Goal: Transaction & Acquisition: Purchase product/service

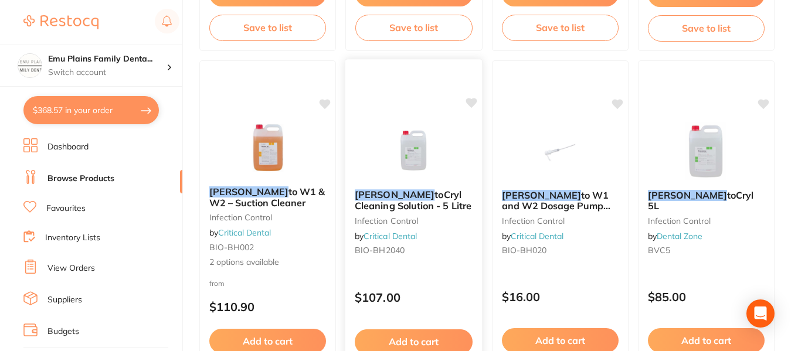
scroll to position [798, 0]
click at [73, 106] on button "$368.57 in your order" at bounding box center [90, 110] width 135 height 28
checkbox input "true"
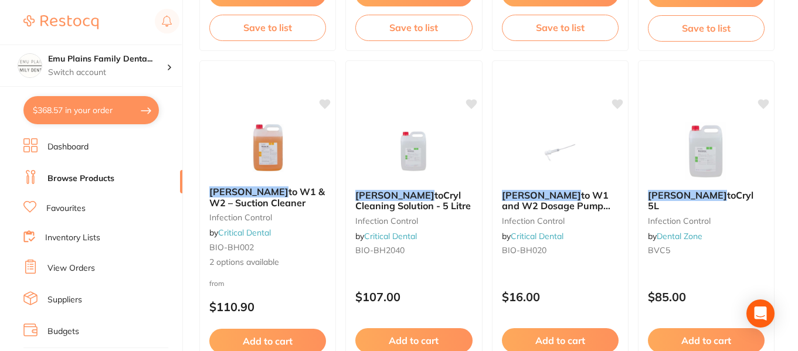
checkbox input "true"
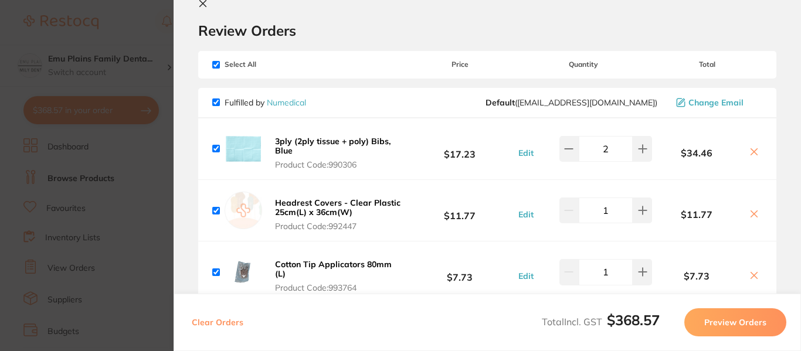
scroll to position [0, 0]
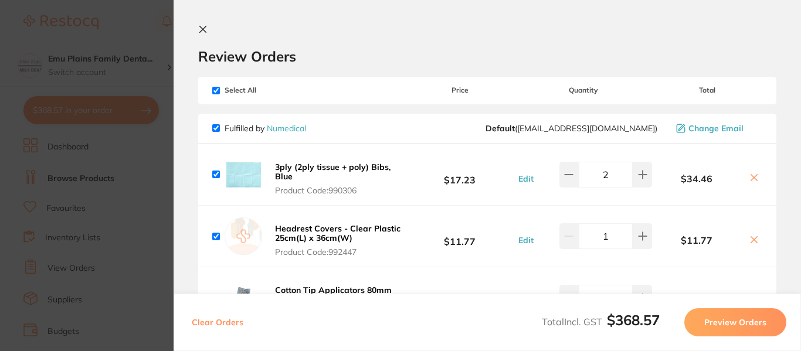
click at [206, 28] on icon at bounding box center [202, 29] width 9 height 9
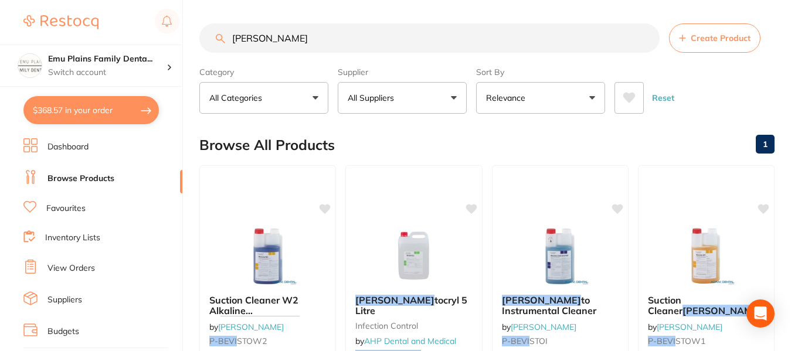
click at [297, 36] on input "bevis" at bounding box center [429, 37] width 460 height 29
type input "b"
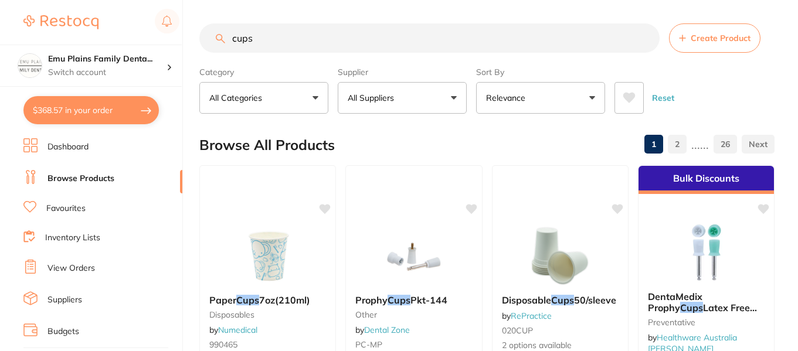
type input "cups"
click at [455, 96] on button "All Suppliers" at bounding box center [402, 98] width 129 height 32
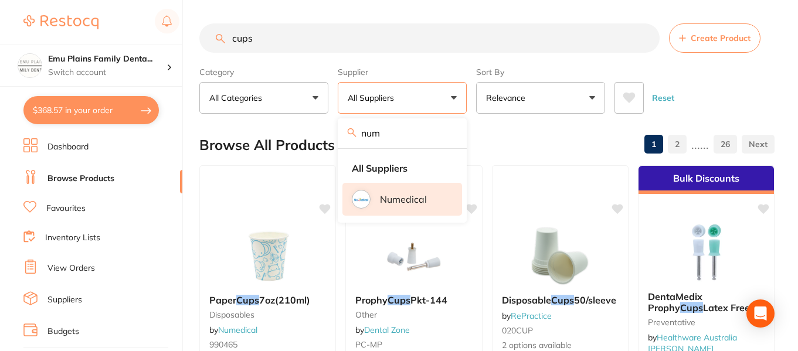
type input "num"
click at [359, 201] on img at bounding box center [361, 199] width 15 height 15
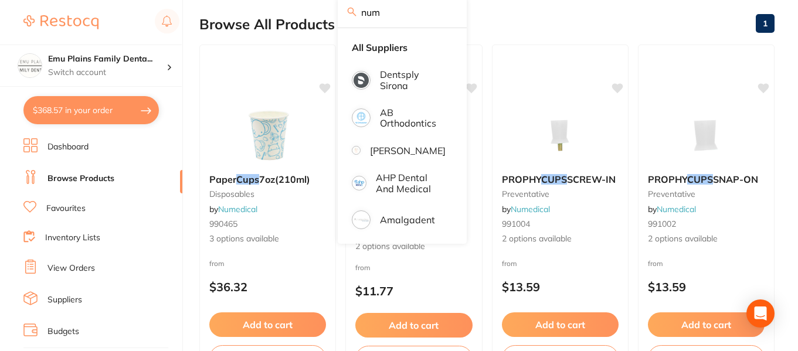
scroll to position [121, 0]
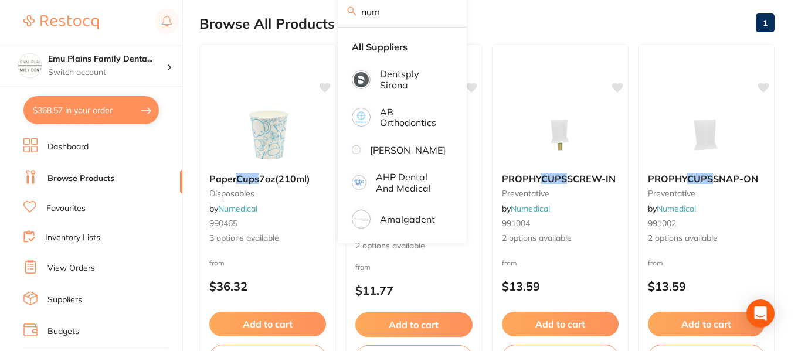
click at [678, 24] on div "Browse All Products 1" at bounding box center [486, 23] width 575 height 39
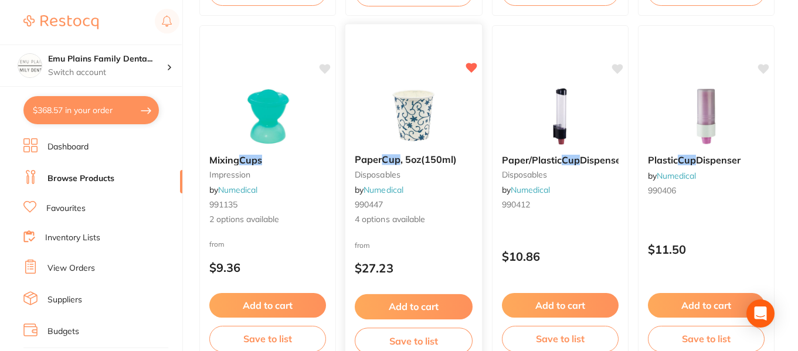
scroll to position [487, 0]
click at [419, 111] on img at bounding box center [413, 114] width 77 height 59
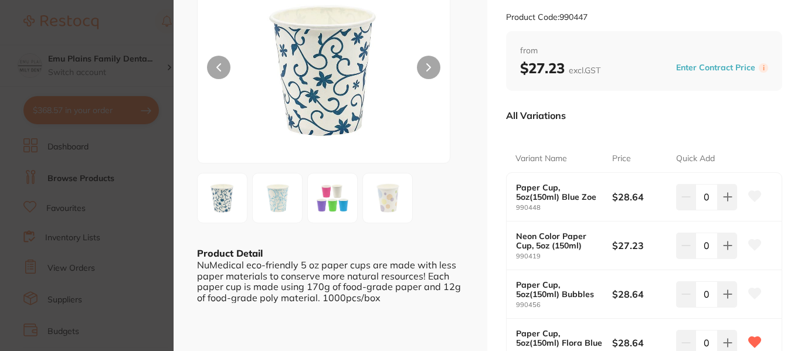
scroll to position [96, 0]
click at [394, 199] on img at bounding box center [388, 198] width 42 height 42
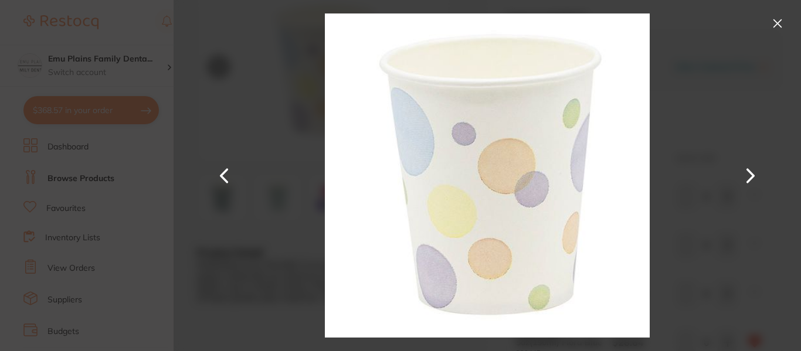
click at [779, 22] on button at bounding box center [777, 23] width 19 height 19
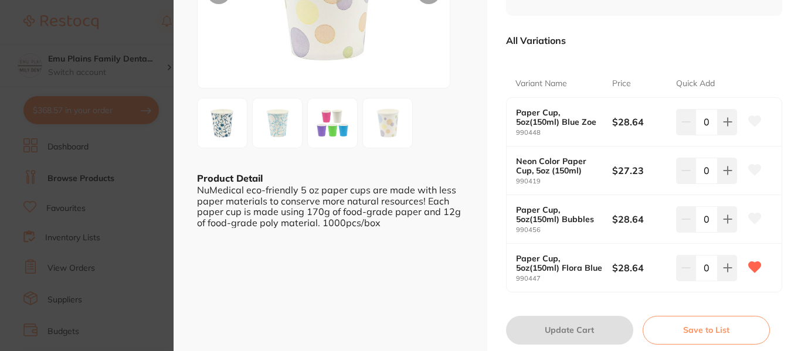
scroll to position [171, 0]
click at [723, 266] on icon at bounding box center [727, 267] width 9 height 9
type input "1"
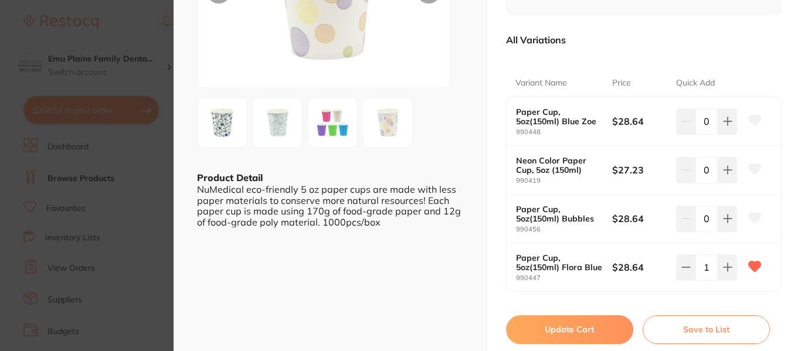
click at [578, 331] on button "Update Cart" at bounding box center [569, 330] width 127 height 28
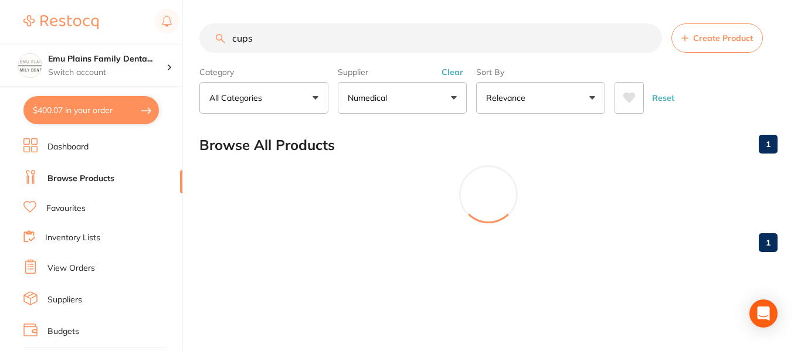
checkbox input "false"
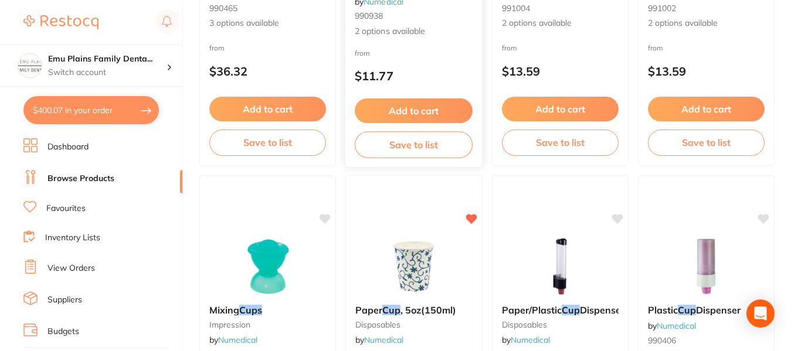
scroll to position [427, 0]
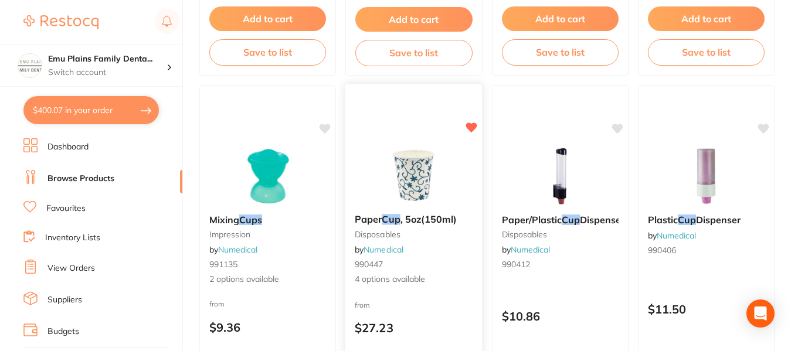
click at [389, 172] on img at bounding box center [413, 174] width 77 height 59
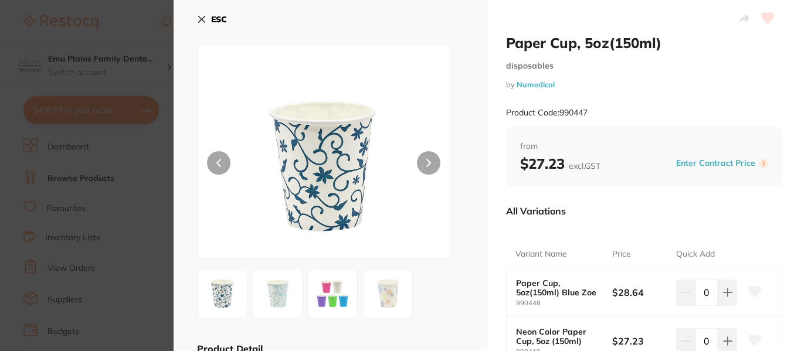
click at [203, 13] on button "ESC" at bounding box center [212, 19] width 30 height 20
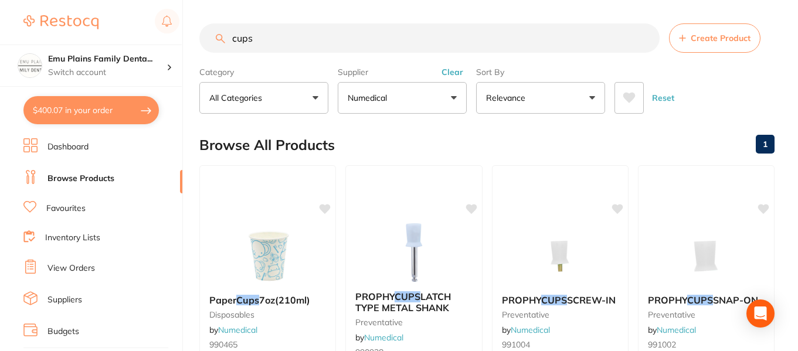
click at [309, 39] on input "cups" at bounding box center [429, 37] width 460 height 29
type input "c"
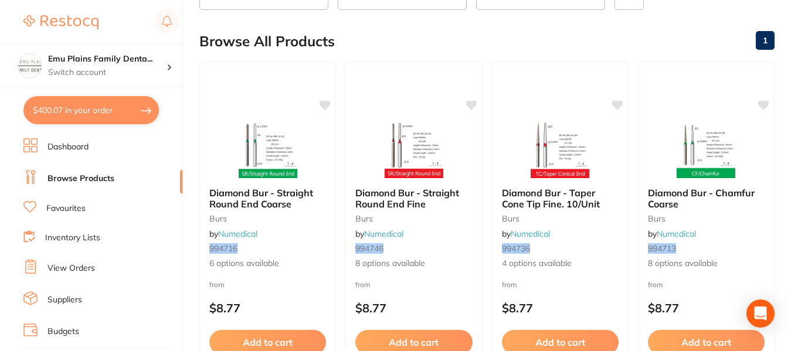
scroll to position [106, 0]
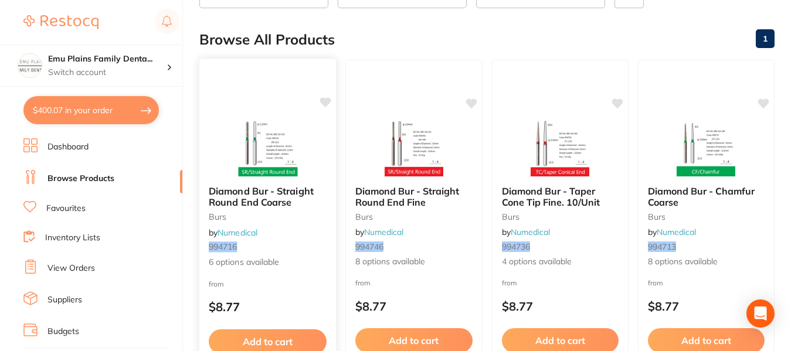
type input "994716"
click at [262, 146] on img at bounding box center [267, 146] width 77 height 59
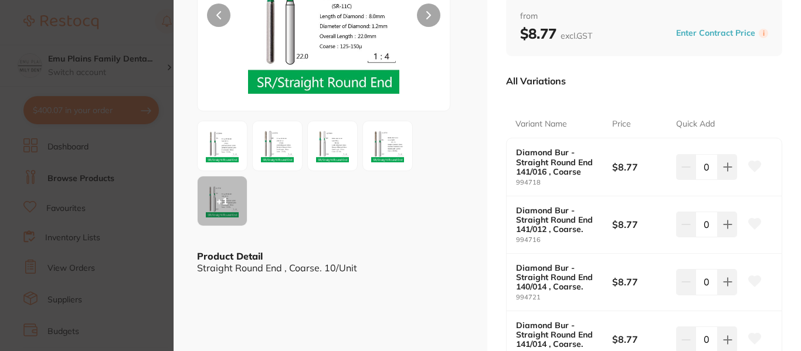
scroll to position [148, 0]
click at [730, 224] on icon at bounding box center [728, 225] width 8 height 8
type input "3"
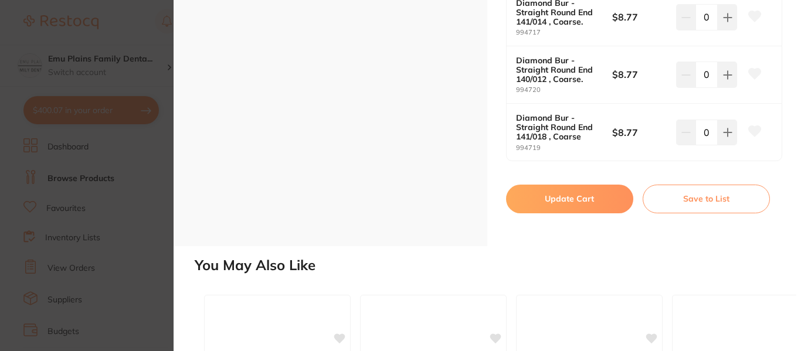
scroll to position [475, 0]
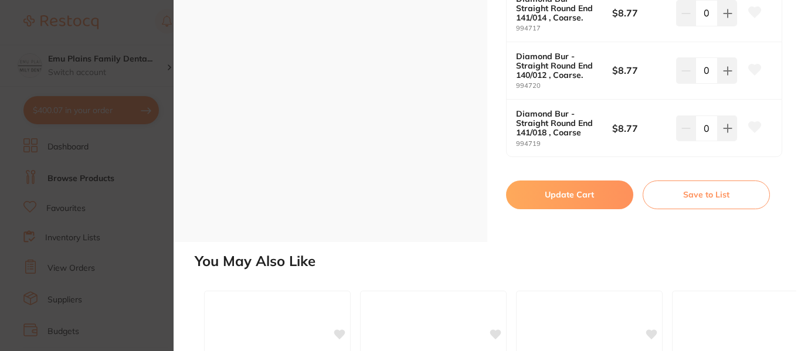
click at [562, 199] on button "Update Cart" at bounding box center [569, 195] width 127 height 28
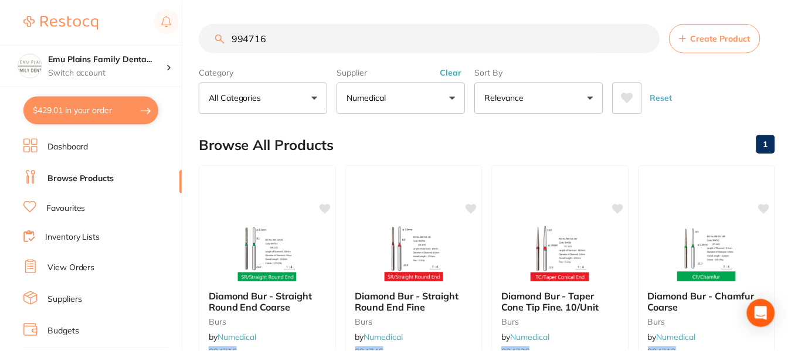
scroll to position [106, 0]
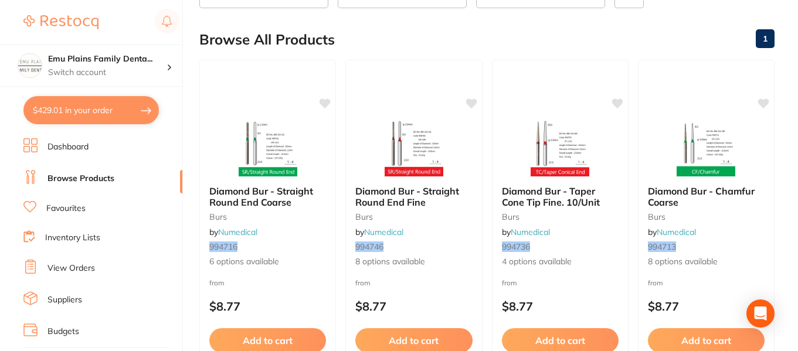
click at [101, 103] on button "$429.01 in your order" at bounding box center [90, 110] width 135 height 28
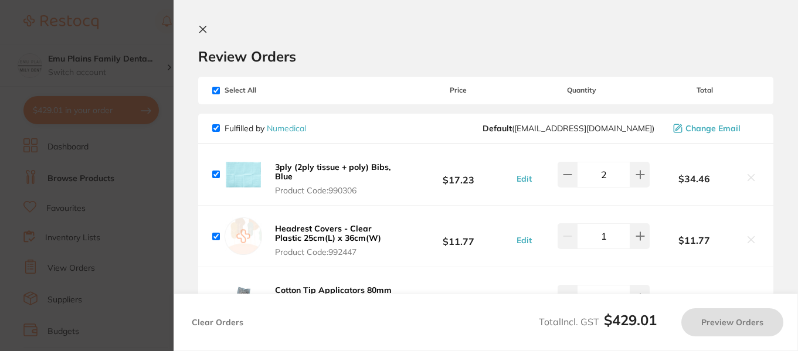
checkbox input "true"
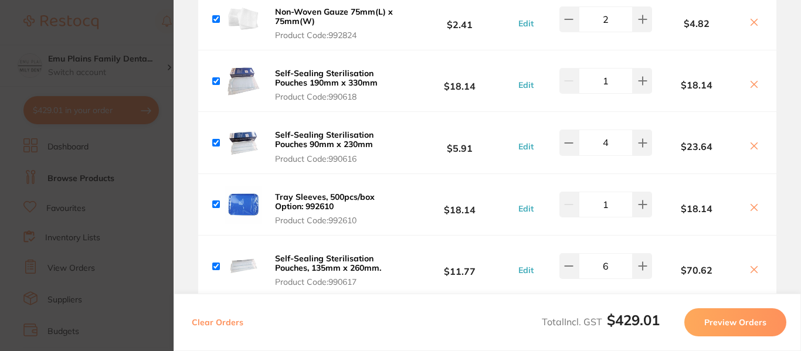
scroll to position [402, 0]
click at [641, 203] on icon at bounding box center [642, 205] width 9 height 9
type input "2"
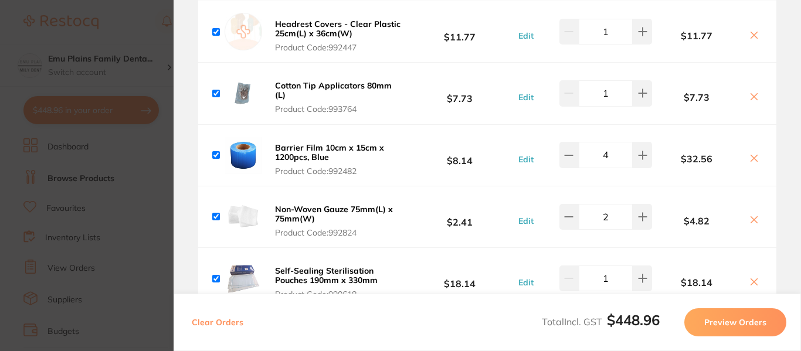
scroll to position [176, 0]
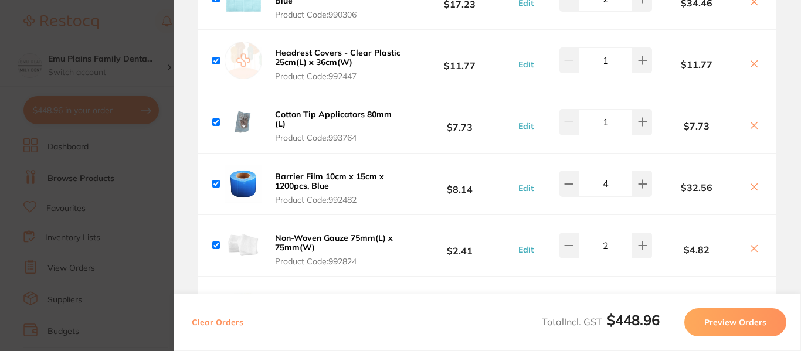
click at [753, 123] on icon at bounding box center [754, 125] width 9 height 9
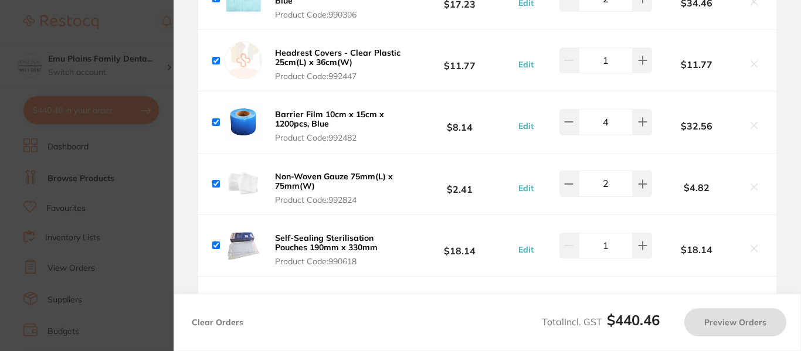
checkbox input "true"
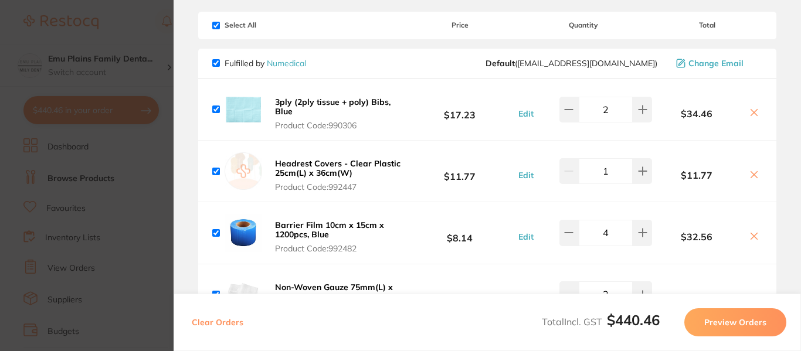
scroll to position [0, 0]
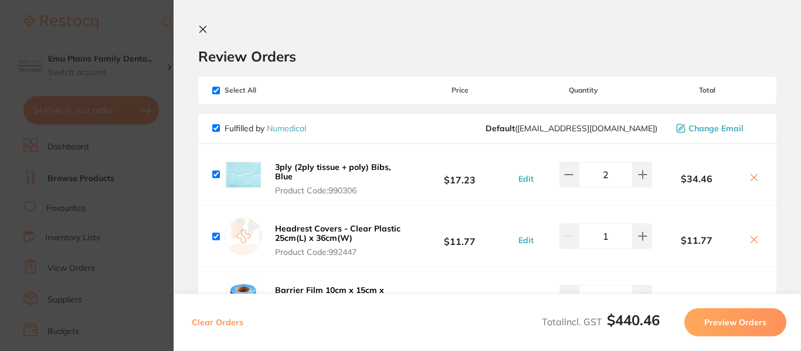
click at [204, 25] on icon at bounding box center [202, 29] width 9 height 9
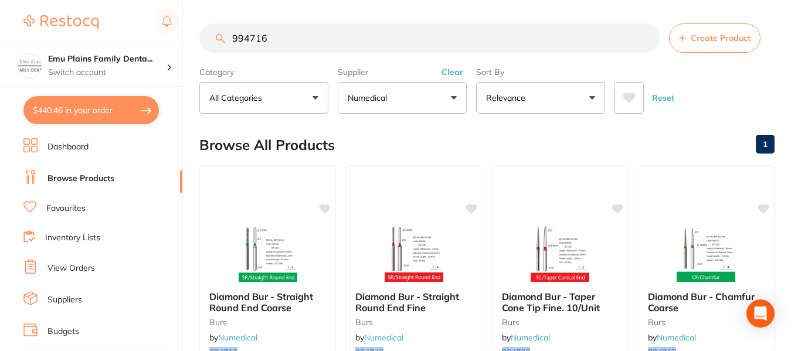
click at [643, 39] on input "994716" at bounding box center [429, 37] width 460 height 29
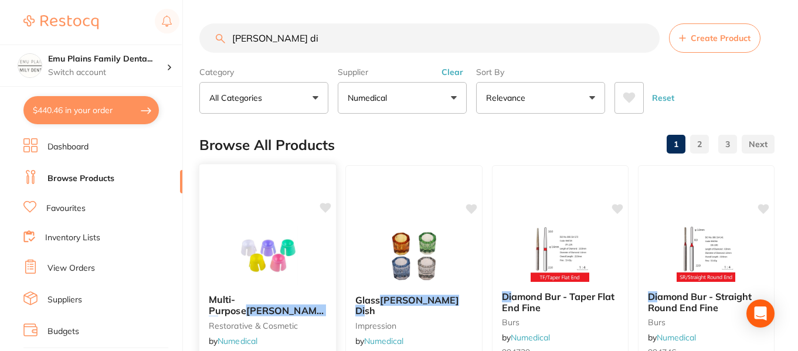
type input "dappen di"
click at [266, 250] on img at bounding box center [267, 255] width 77 height 59
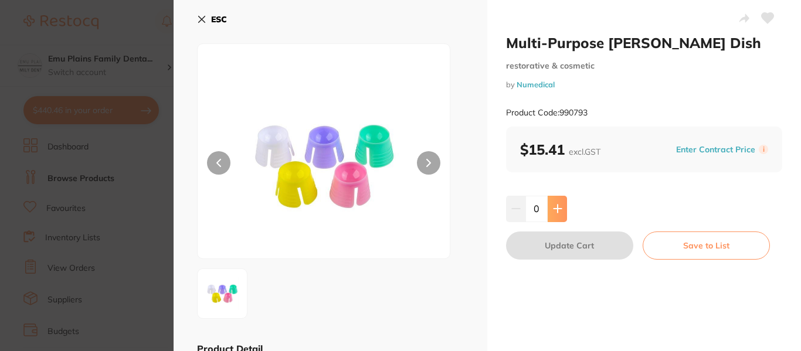
click at [556, 209] on icon at bounding box center [558, 209] width 8 height 8
type input "1"
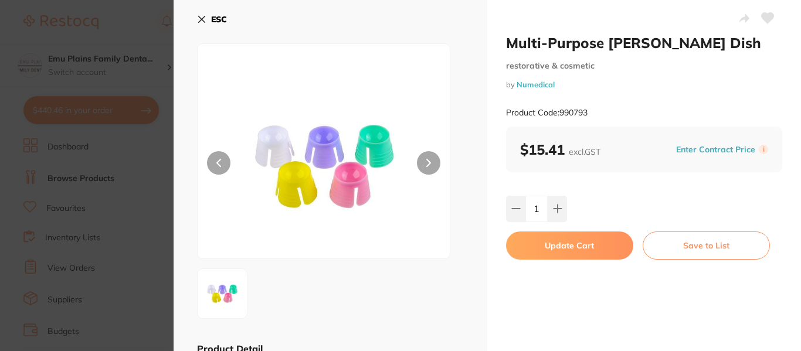
click at [571, 248] on button "Update Cart" at bounding box center [569, 246] width 127 height 28
checkbox input "false"
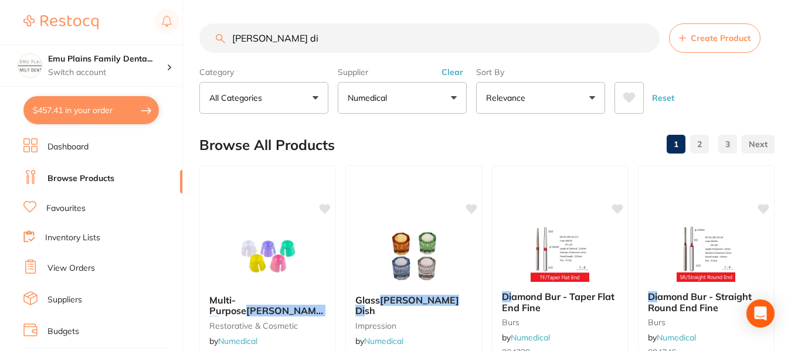
click at [644, 39] on input "dappen di" at bounding box center [429, 37] width 460 height 29
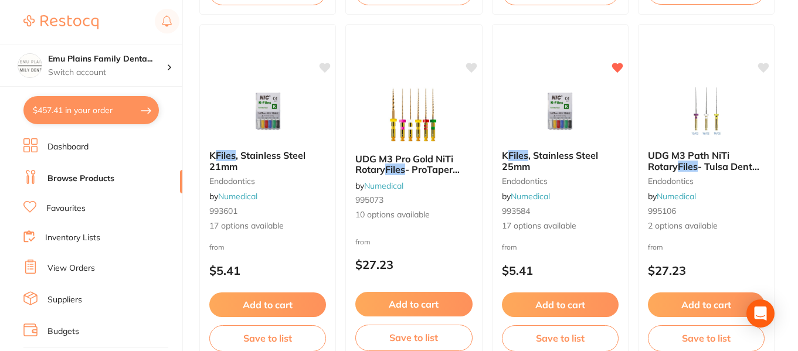
scroll to position [1182, 0]
type input "kfiles"
click at [562, 117] on img at bounding box center [559, 110] width 77 height 59
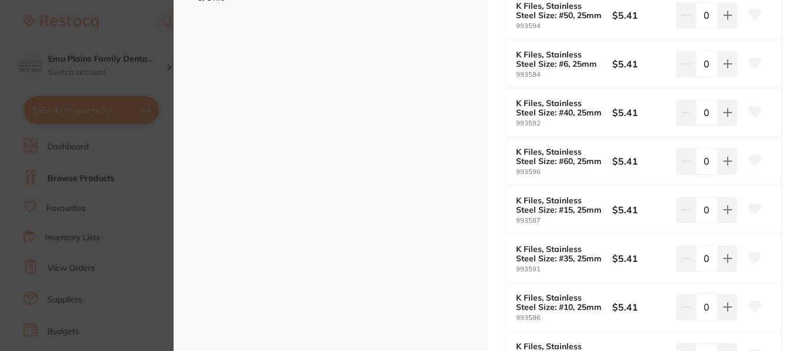
scroll to position [375, 0]
click at [730, 212] on icon at bounding box center [727, 209] width 9 height 9
type input "1"
click at [728, 303] on icon at bounding box center [727, 306] width 9 height 9
type input "1"
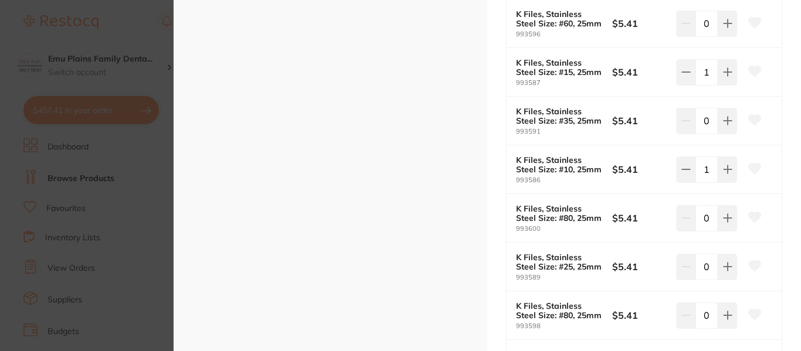
scroll to position [513, 0]
click at [731, 267] on button at bounding box center [727, 266] width 19 height 26
type input "1"
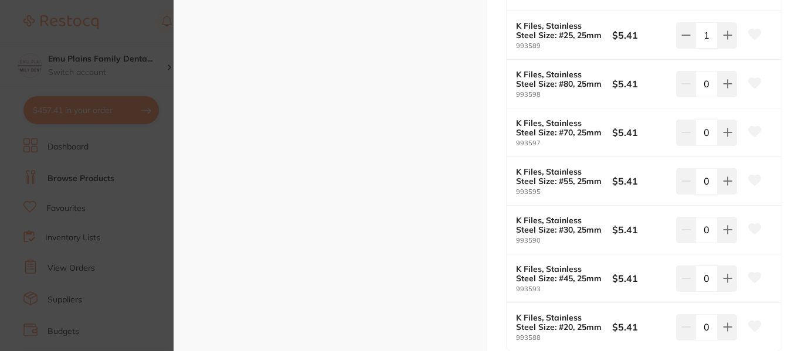
scroll to position [786, 0]
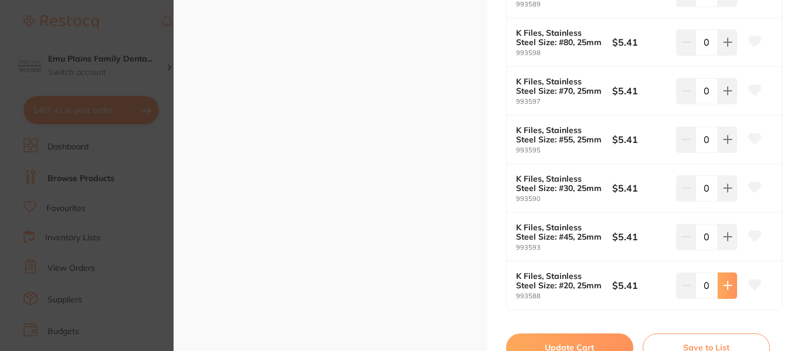
click at [727, 283] on icon at bounding box center [727, 285] width 9 height 9
type input "1"
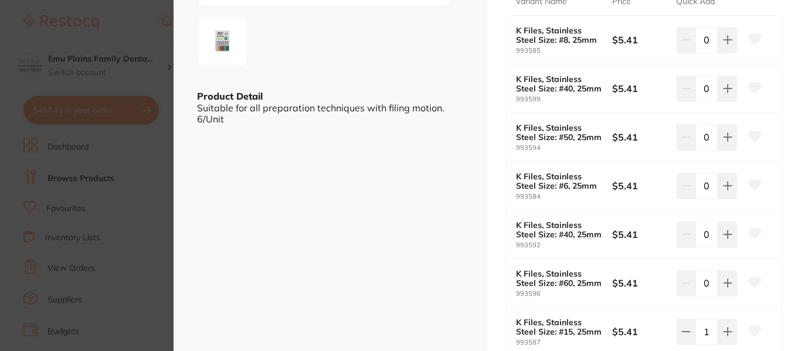
scroll to position [247, 0]
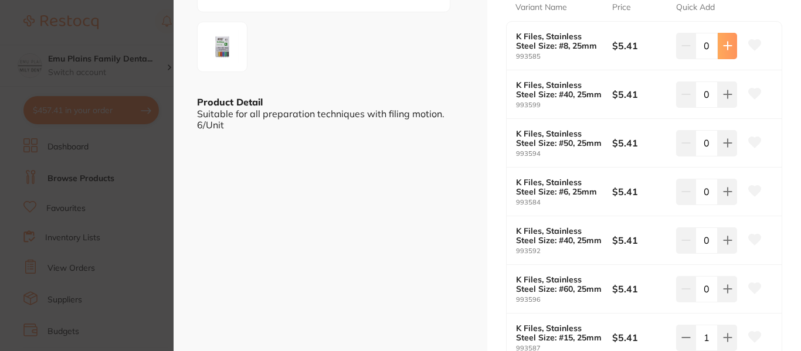
click at [729, 49] on icon at bounding box center [727, 45] width 9 height 9
type input "1"
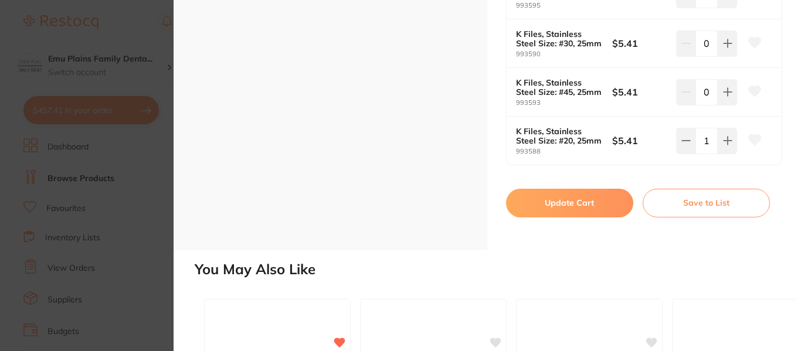
scroll to position [931, 0]
click at [567, 202] on button "Update Cart" at bounding box center [569, 202] width 127 height 28
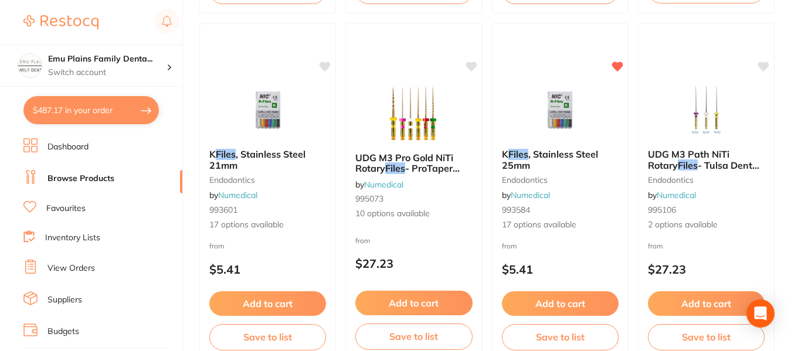
scroll to position [1182, 0]
click at [96, 103] on button "$487.17 in your order" at bounding box center [90, 110] width 135 height 28
checkbox input "true"
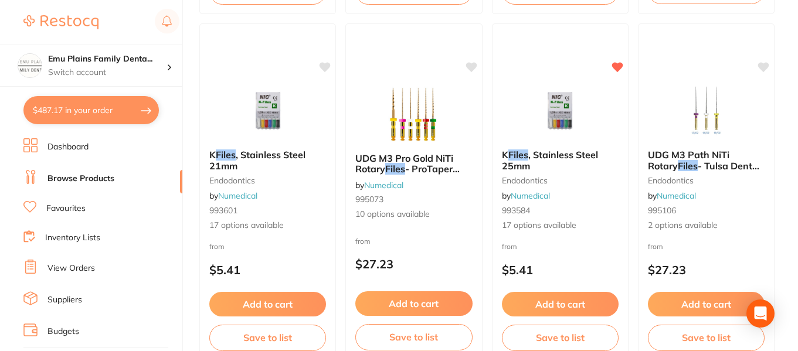
checkbox input "true"
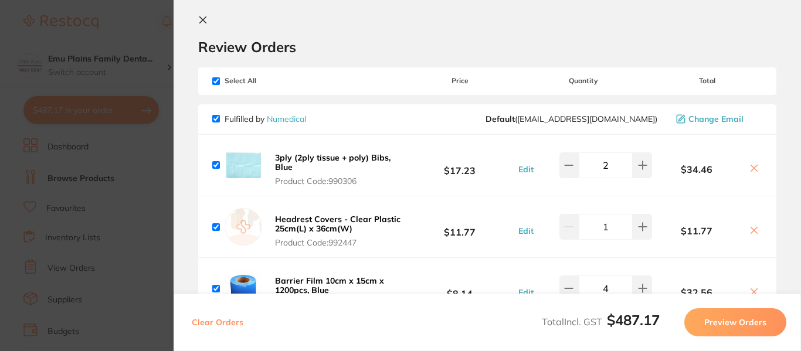
scroll to position [0, 0]
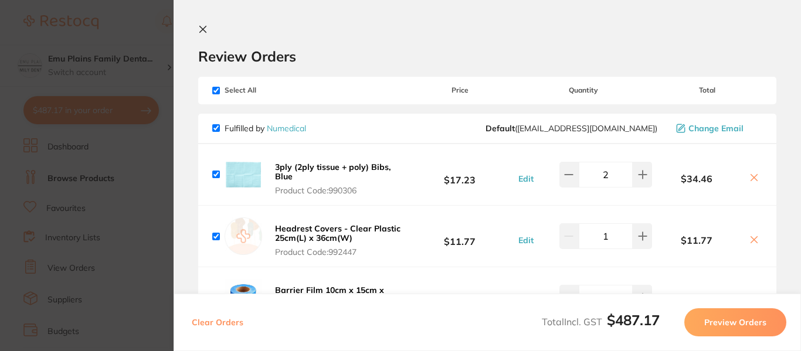
click at [204, 29] on icon at bounding box center [203, 29] width 6 height 6
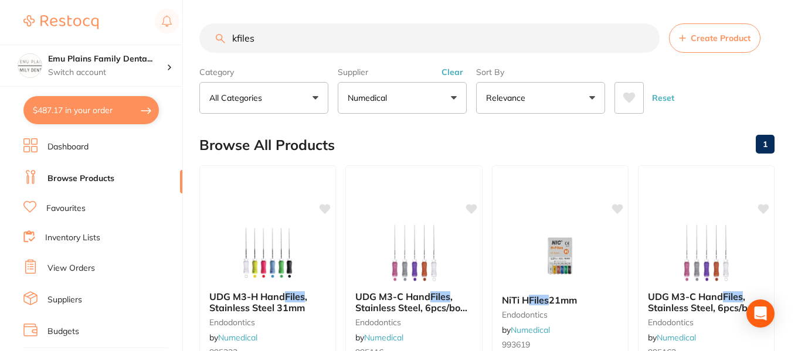
click at [644, 37] on input "kfiles" at bounding box center [429, 37] width 460 height 29
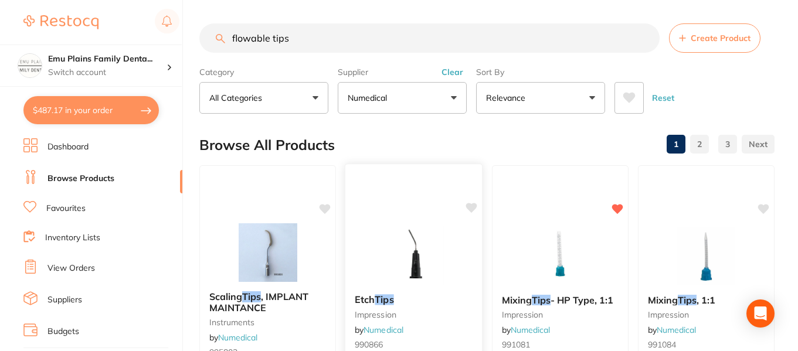
type input "flowable tips"
click at [422, 228] on img at bounding box center [413, 255] width 77 height 59
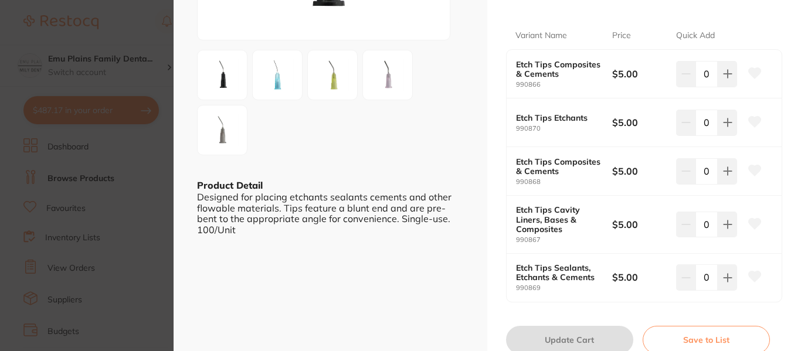
scroll to position [220, 0]
click at [224, 74] on img at bounding box center [222, 74] width 42 height 42
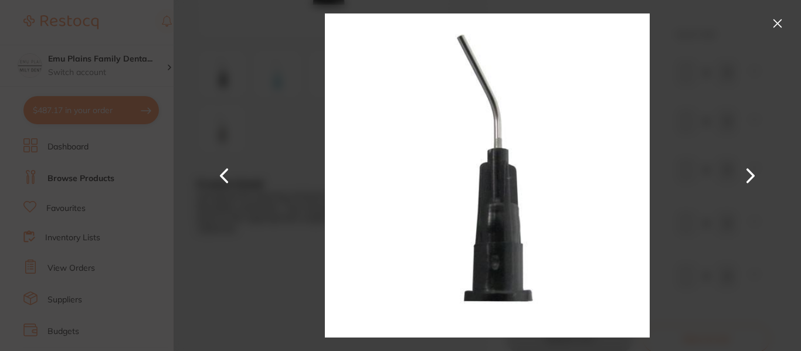
click at [780, 20] on button at bounding box center [777, 23] width 19 height 19
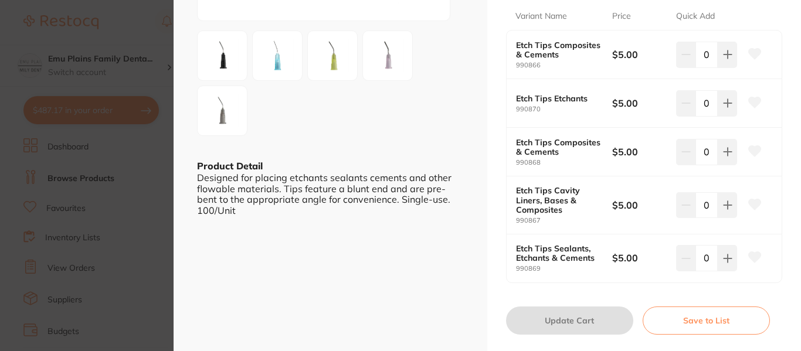
scroll to position [239, 0]
click at [729, 65] on button at bounding box center [727, 54] width 19 height 26
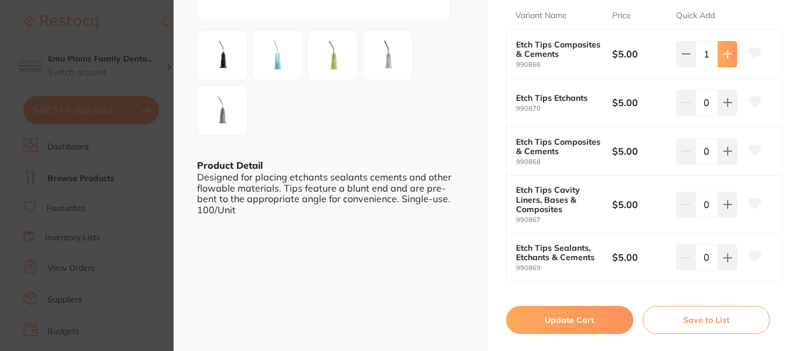
click at [729, 65] on button at bounding box center [727, 54] width 19 height 26
type input "2"
click at [566, 334] on button "Update Cart" at bounding box center [569, 320] width 127 height 28
checkbox input "false"
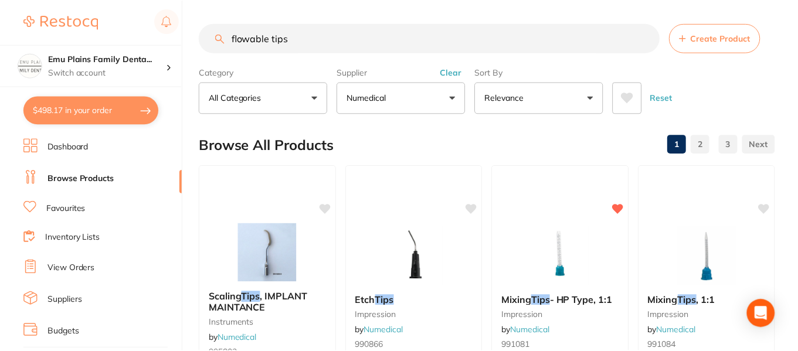
scroll to position [11, 0]
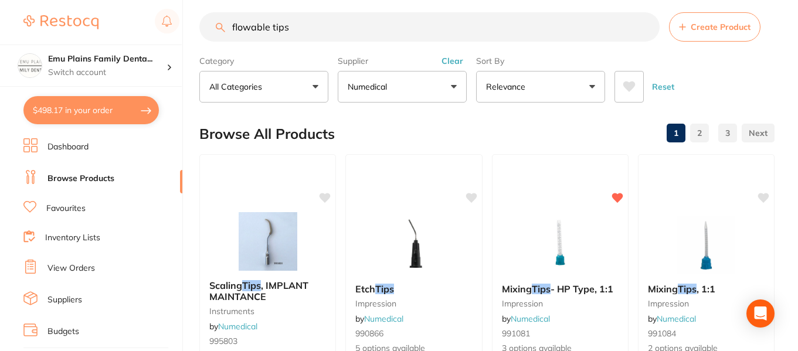
click at [72, 107] on button "$498.17 in your order" at bounding box center [90, 110] width 135 height 28
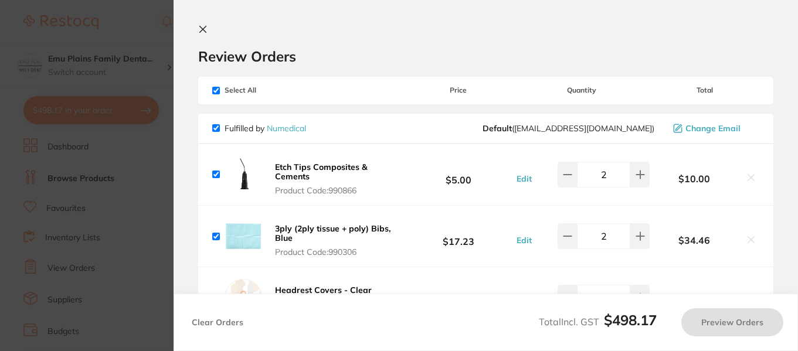
checkbox input "true"
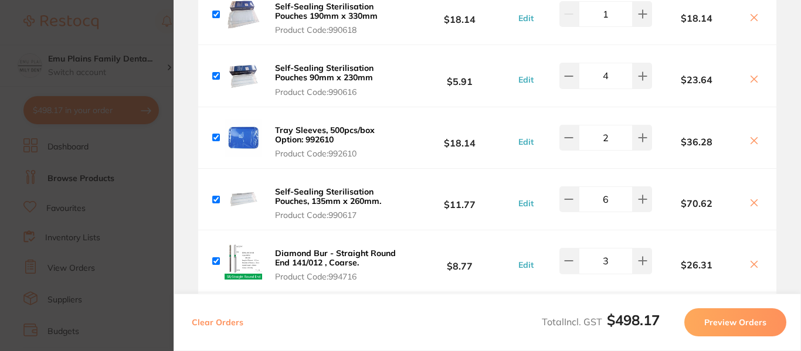
scroll to position [469, 0]
click at [564, 140] on icon at bounding box center [568, 137] width 9 height 9
type input "1"
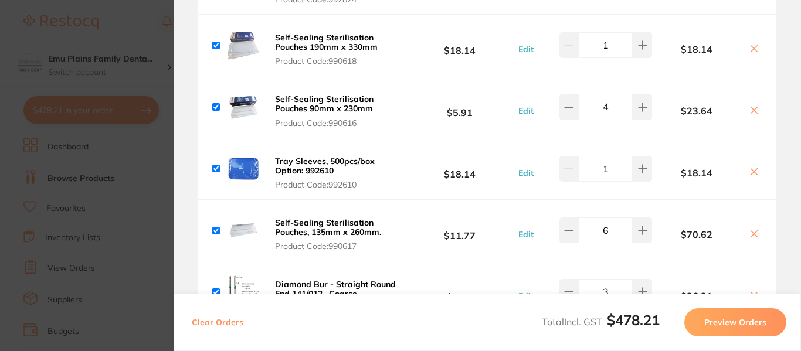
scroll to position [438, 0]
click at [567, 233] on icon at bounding box center [568, 230] width 9 height 9
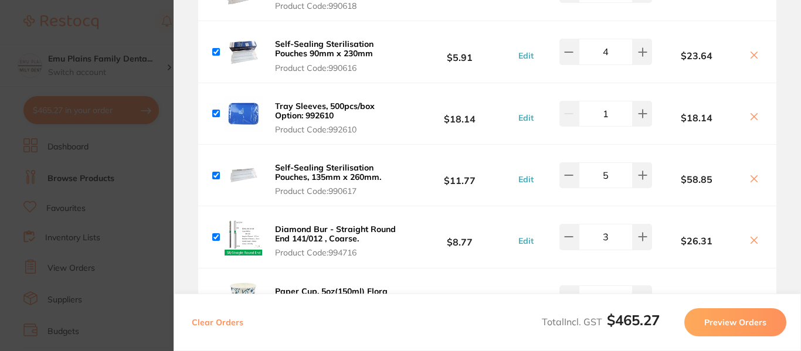
scroll to position [493, 0]
click at [643, 175] on icon at bounding box center [642, 175] width 9 height 9
type input "6"
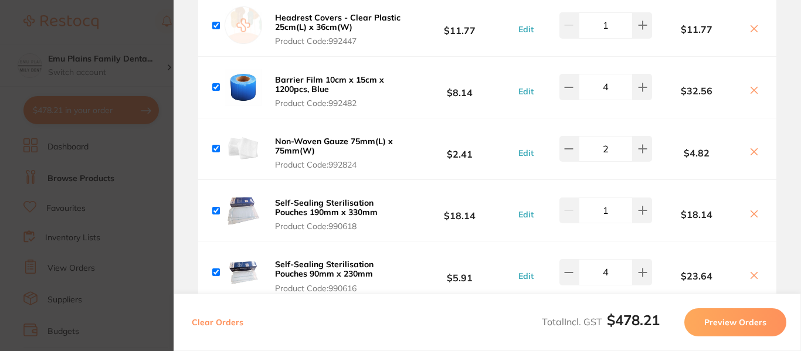
scroll to position [266, 0]
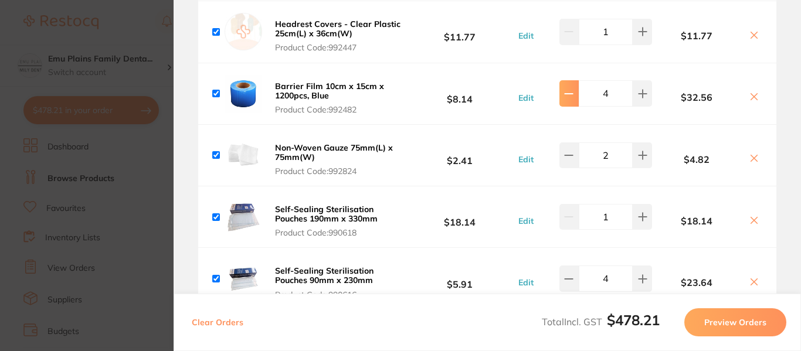
click at [565, 97] on icon at bounding box center [568, 93] width 9 height 9
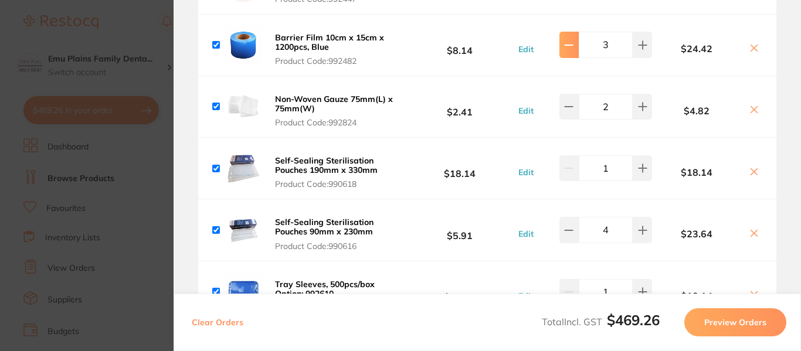
scroll to position [306, 0]
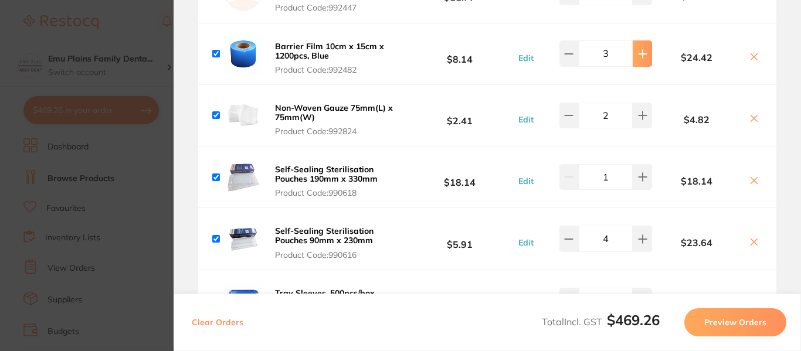
click at [646, 58] on button at bounding box center [642, 53] width 19 height 26
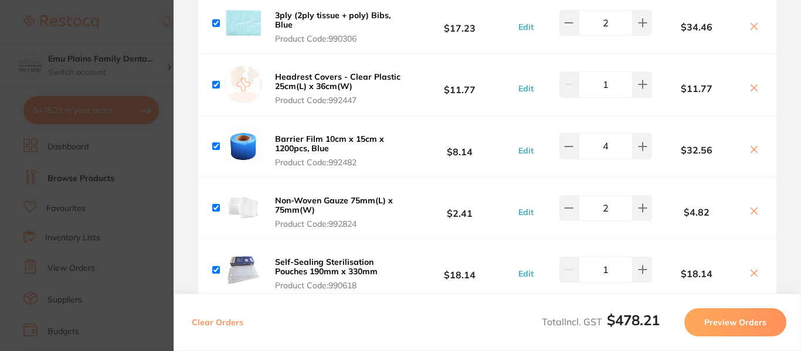
scroll to position [212, 0]
click at [570, 149] on icon at bounding box center [568, 147] width 9 height 9
type input "3"
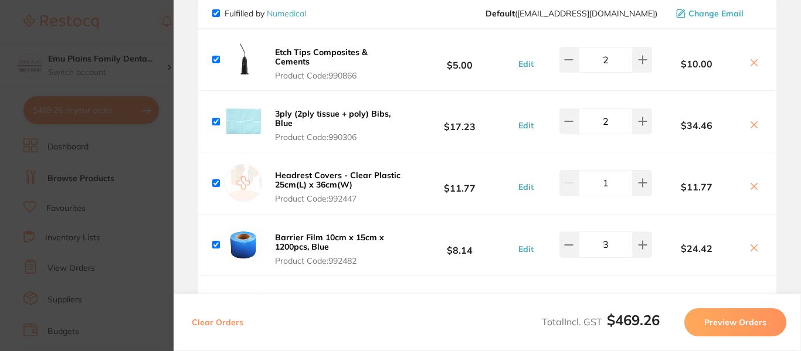
scroll to position [116, 0]
click at [634, 58] on button at bounding box center [642, 59] width 19 height 26
type input "3"
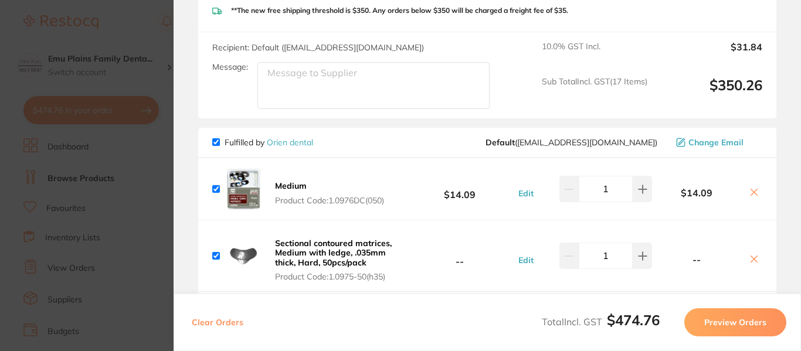
scroll to position [1203, 0]
click at [215, 139] on input "checkbox" at bounding box center [216, 143] width 8 height 8
checkbox input "false"
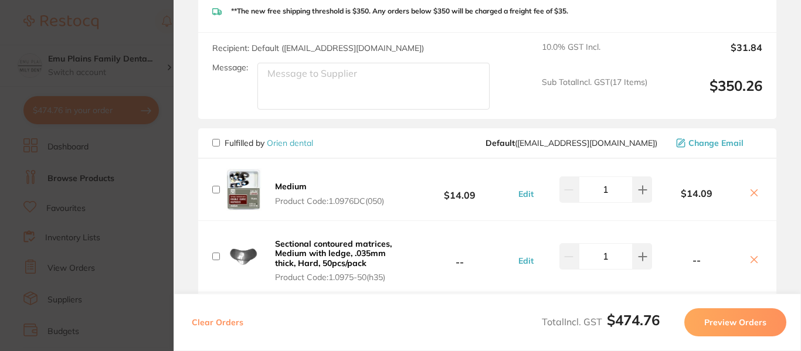
checkbox input "false"
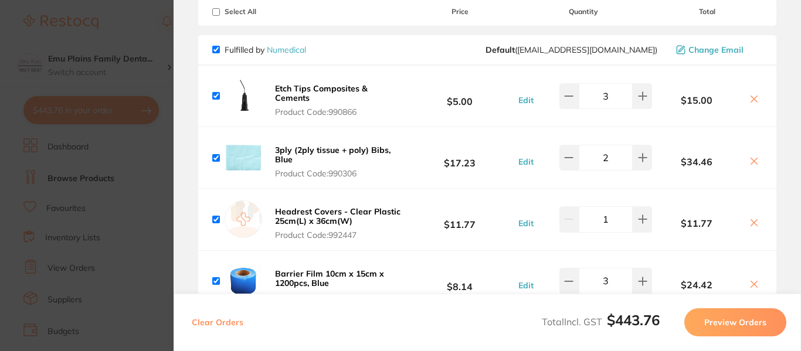
scroll to position [0, 0]
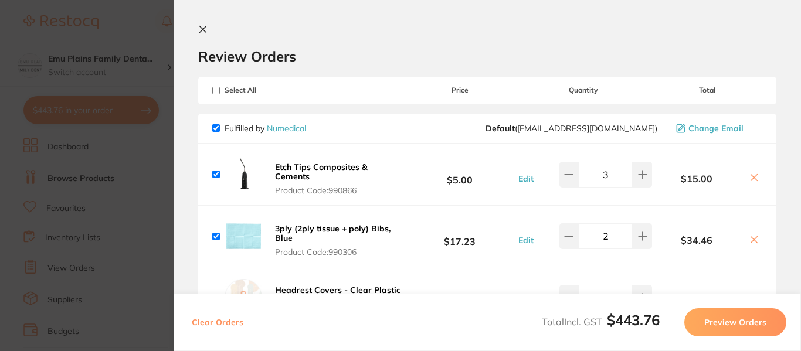
click at [216, 91] on input "checkbox" at bounding box center [216, 91] width 8 height 8
checkbox input "true"
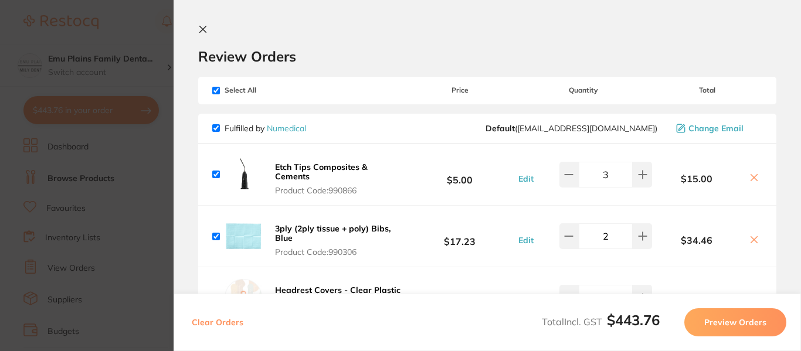
checkbox input "true"
click at [216, 91] on input "checkbox" at bounding box center [216, 91] width 8 height 8
checkbox input "false"
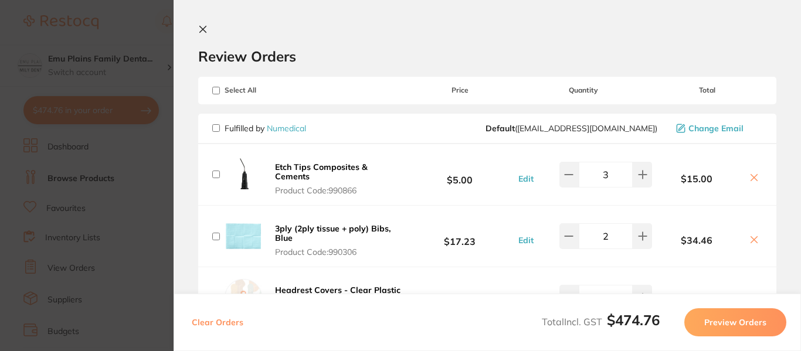
checkbox input "false"
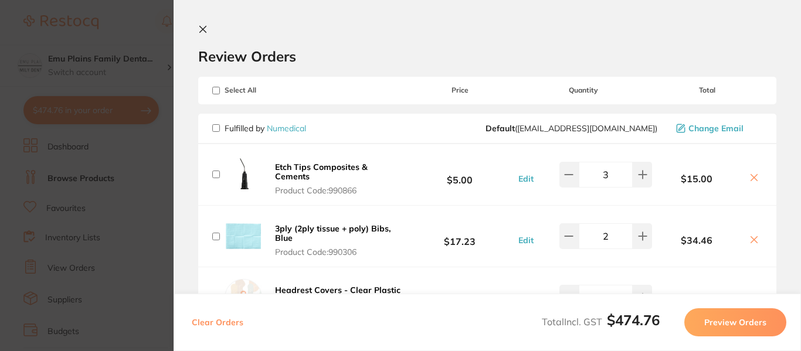
checkbox input "false"
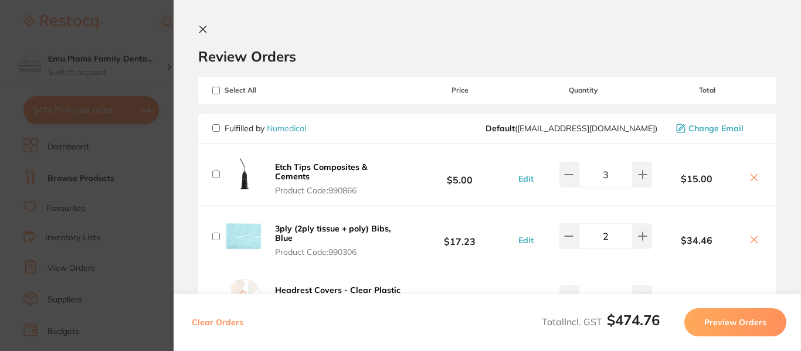
checkbox input "false"
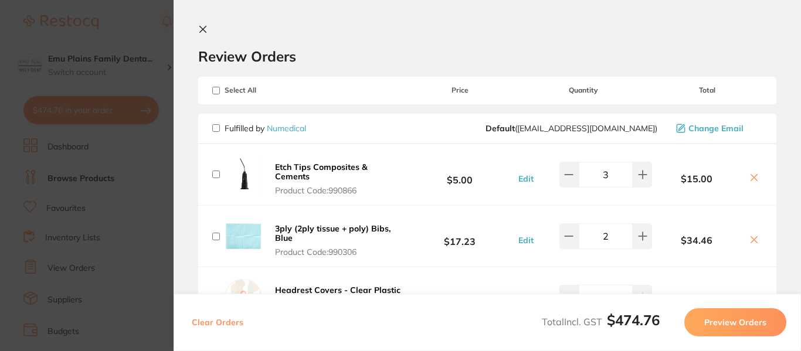
checkbox input "false"
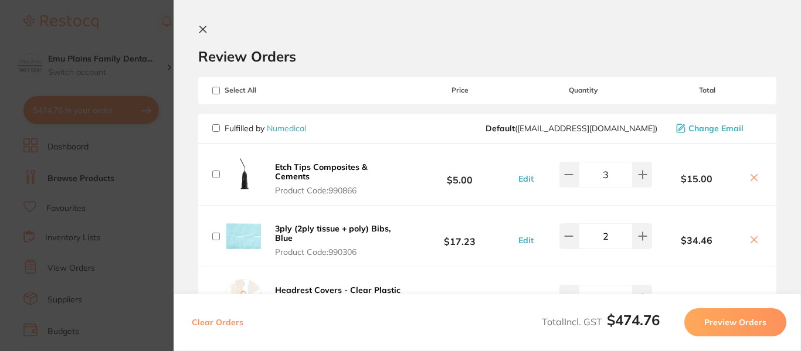
checkbox input "false"
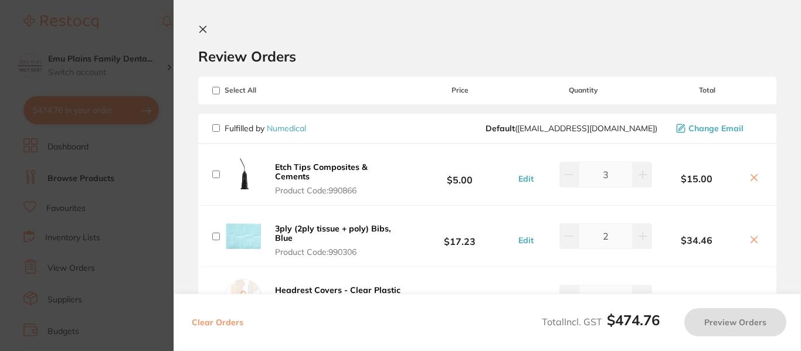
click at [219, 128] on input "checkbox" at bounding box center [216, 128] width 8 height 8
checkbox input "true"
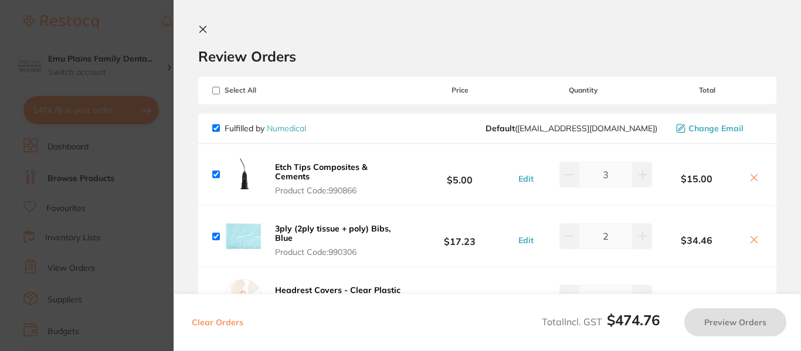
checkbox input "true"
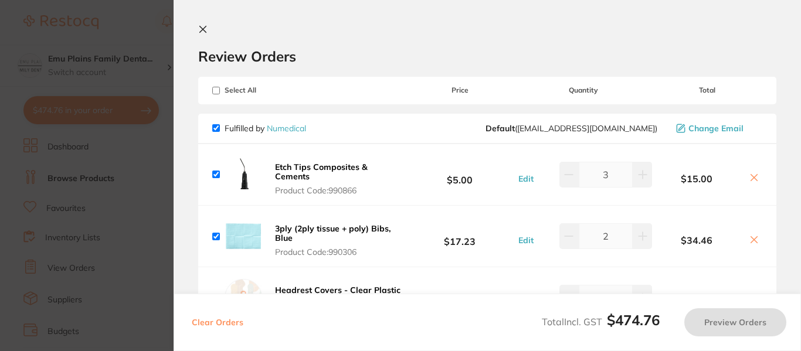
checkbox input "true"
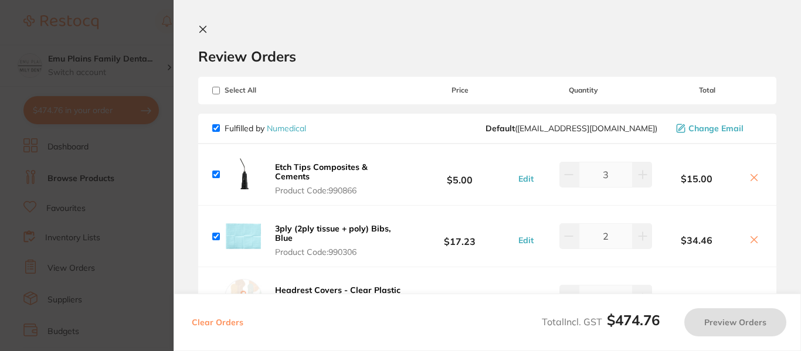
checkbox input "true"
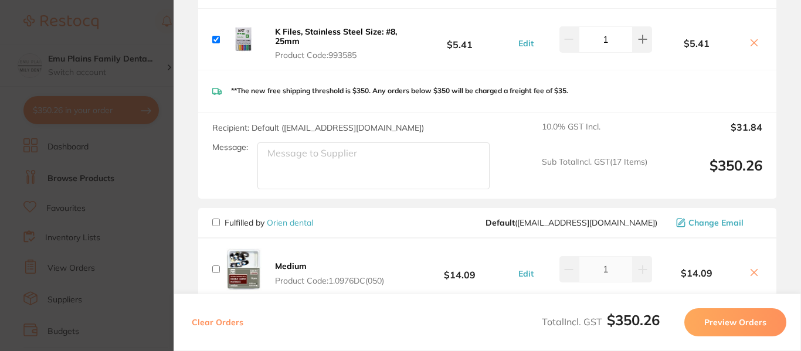
scroll to position [1063, 0]
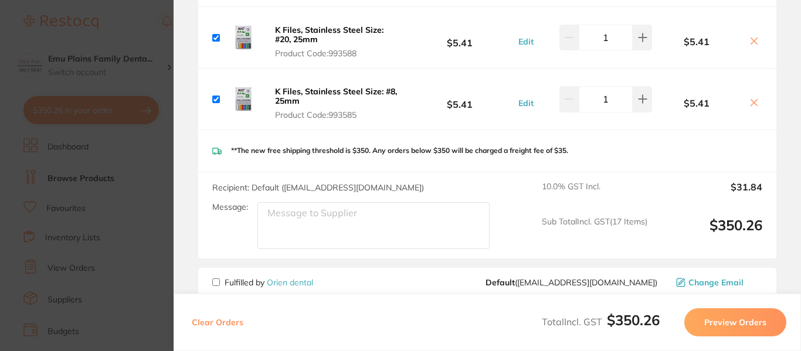
click at [741, 322] on button "Preview Orders" at bounding box center [736, 323] width 102 height 28
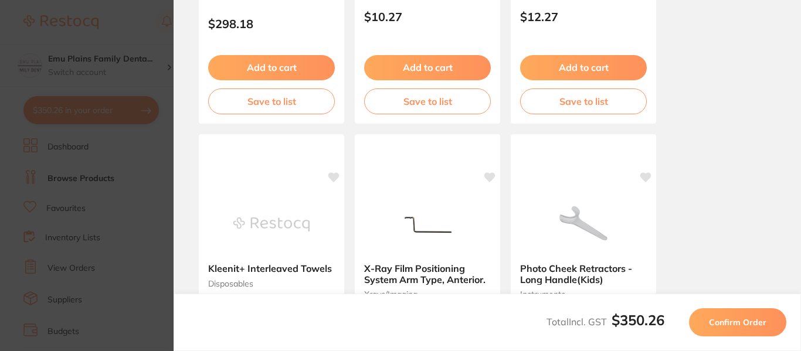
scroll to position [0, 0]
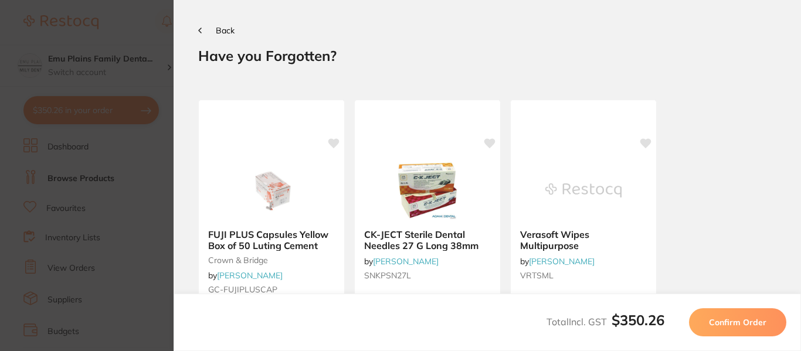
click at [741, 322] on span "Confirm Order" at bounding box center [737, 322] width 57 height 11
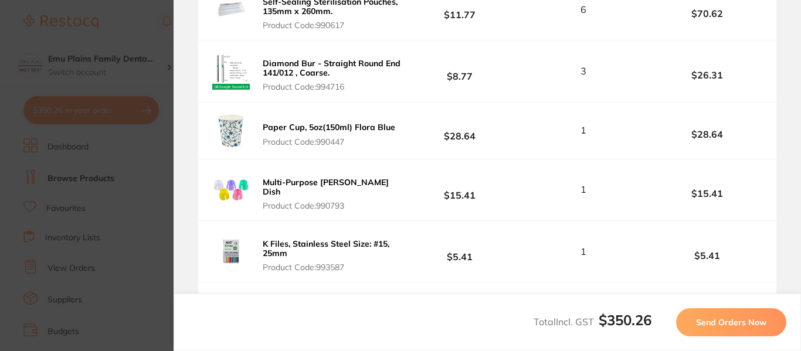
scroll to position [750, 0]
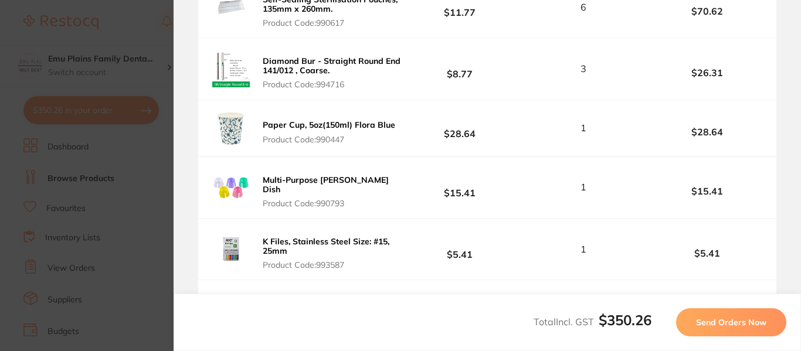
click at [746, 323] on span "Send Orders Now" at bounding box center [731, 322] width 70 height 11
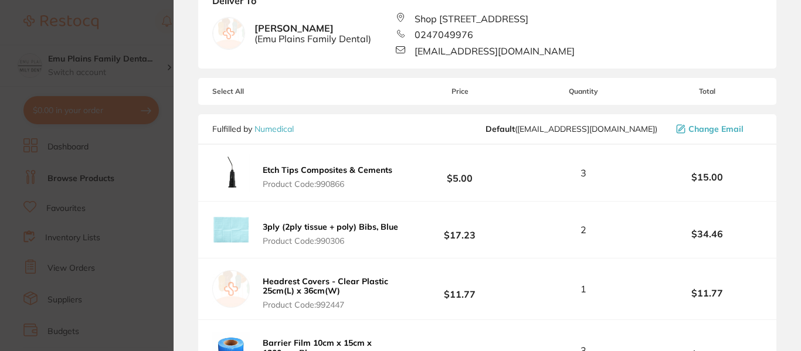
scroll to position [0, 0]
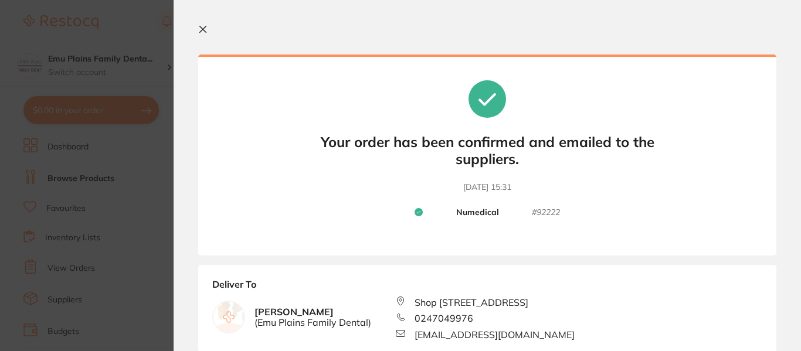
click at [202, 32] on icon at bounding box center [202, 29] width 9 height 9
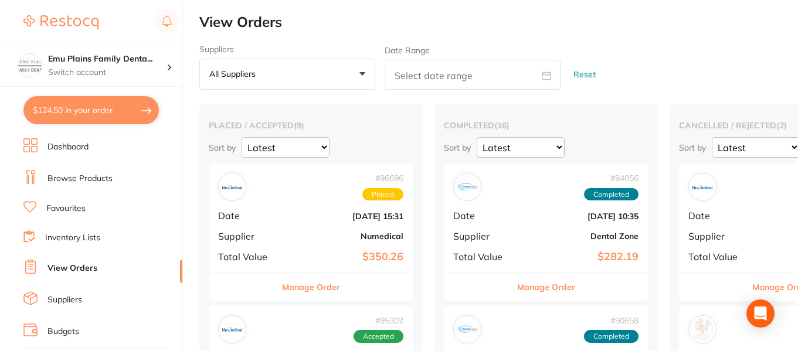
click at [111, 109] on button "$124.50 in your order" at bounding box center [90, 110] width 135 height 28
checkbox input "true"
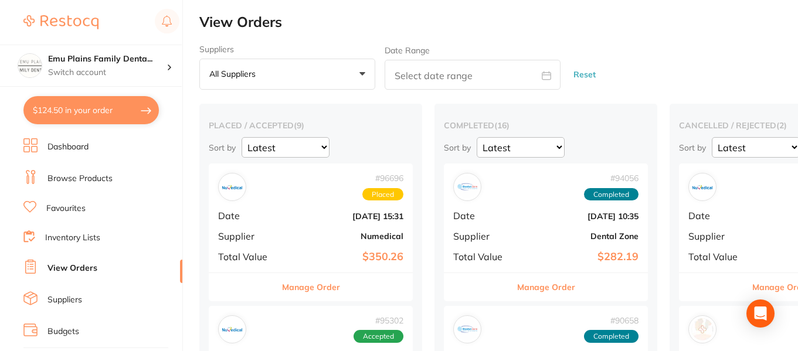
checkbox input "true"
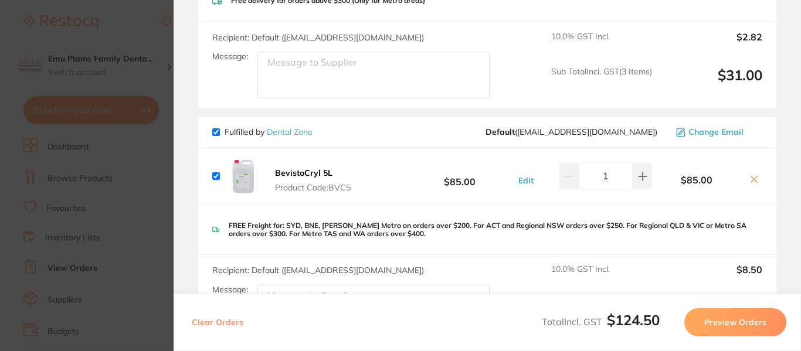
scroll to position [361, 0]
click at [752, 182] on icon at bounding box center [754, 178] width 9 height 9
click at [751, 177] on icon at bounding box center [754, 179] width 6 height 6
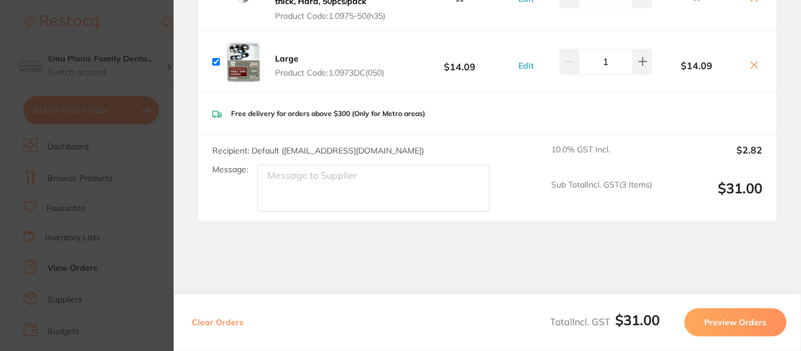
scroll to position [248, 0]
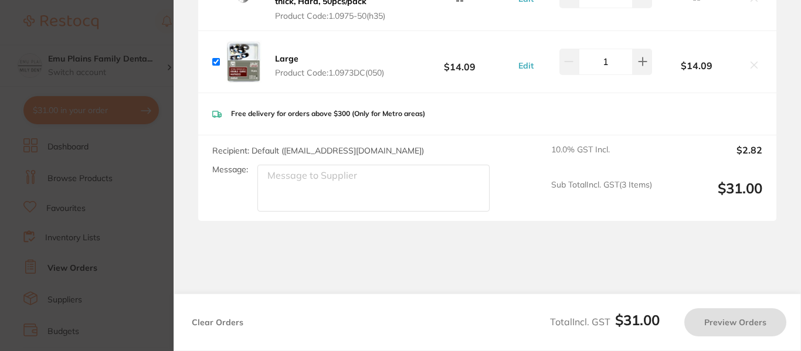
checkbox input "true"
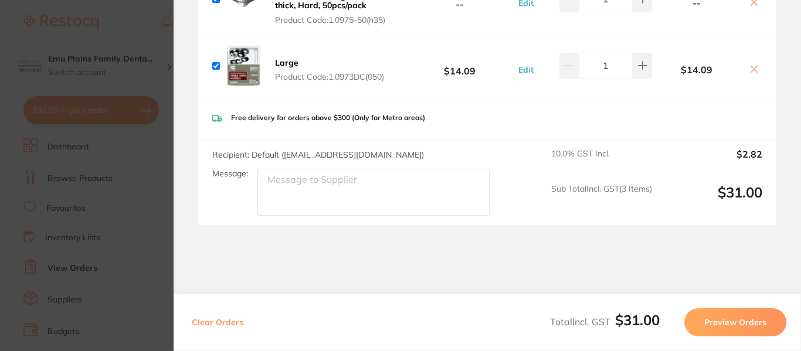
scroll to position [0, 0]
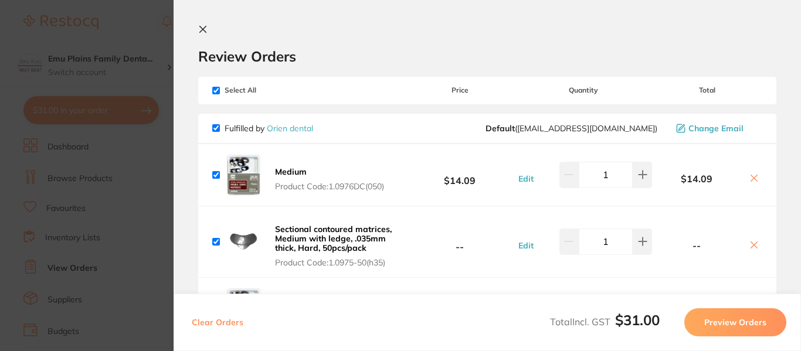
click at [204, 27] on icon at bounding box center [202, 29] width 9 height 9
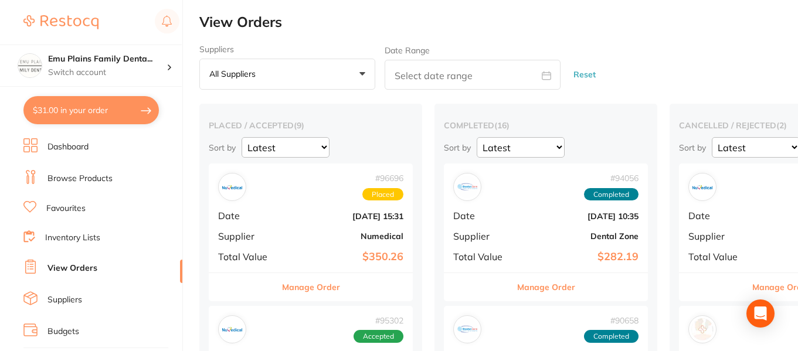
click at [86, 178] on link "Browse Products" at bounding box center [80, 179] width 65 height 12
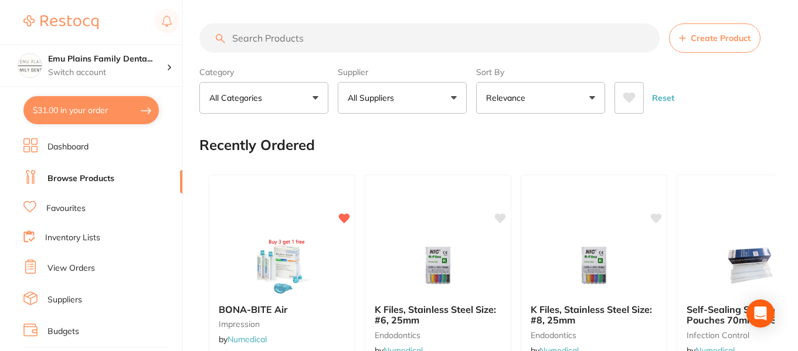
click at [273, 38] on input "search" at bounding box center [429, 37] width 460 height 29
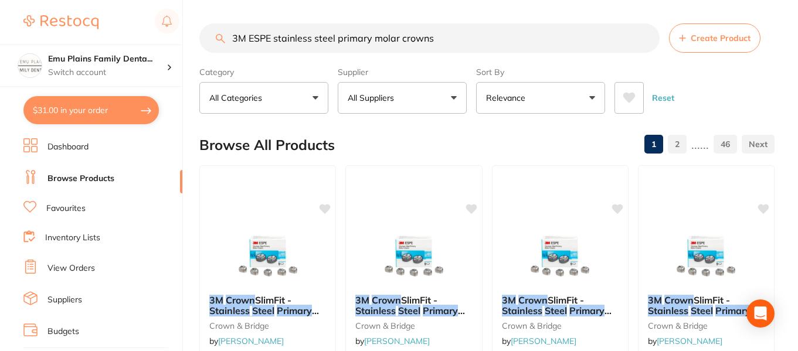
type input "3M ESPE stainless steel primary molar crowns"
click at [453, 93] on button "All Suppliers" at bounding box center [402, 98] width 129 height 32
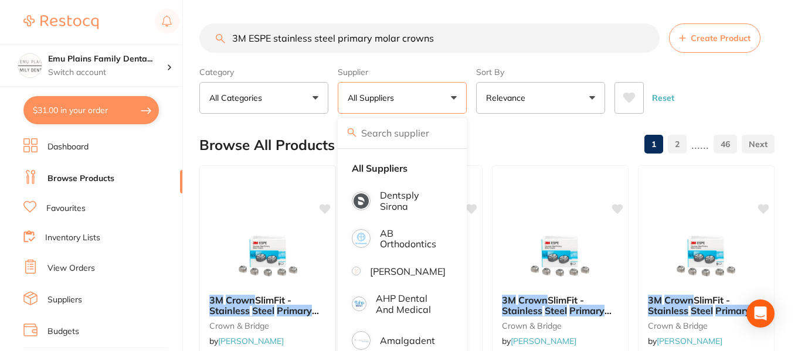
type input "0"
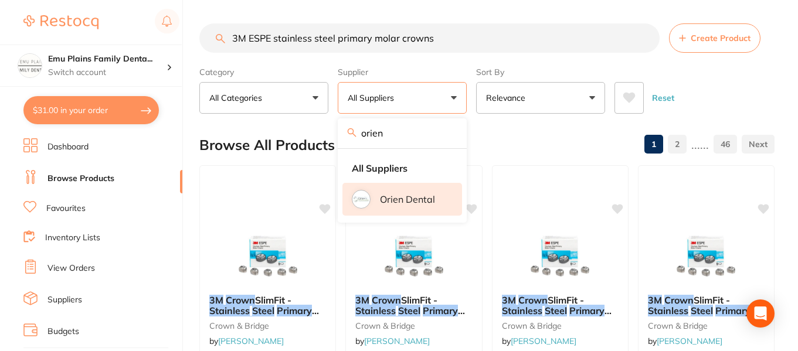
type input "orien"
click at [421, 197] on p "Orien dental" at bounding box center [407, 199] width 55 height 11
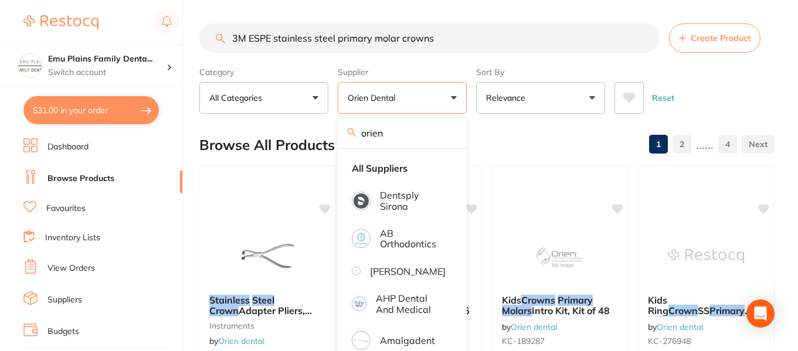
click at [530, 148] on div "Browse All Products 1 2 ...... 4" at bounding box center [486, 145] width 575 height 39
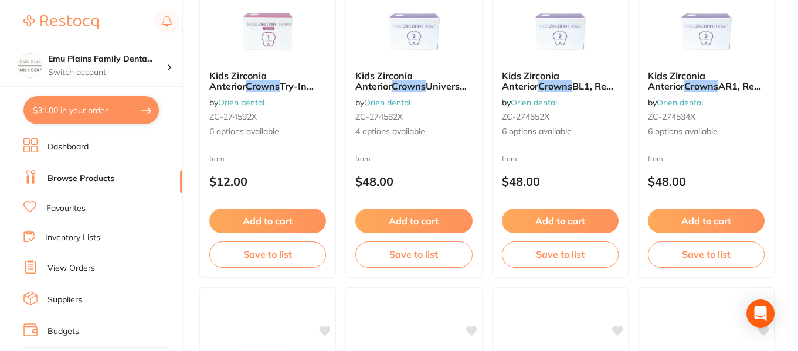
scroll to position [1612, 0]
